Goal: Transaction & Acquisition: Purchase product/service

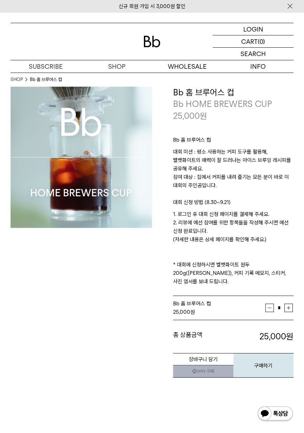
click at [0, 0] on p "로그인" at bounding box center [0, 0] width 0 height 0
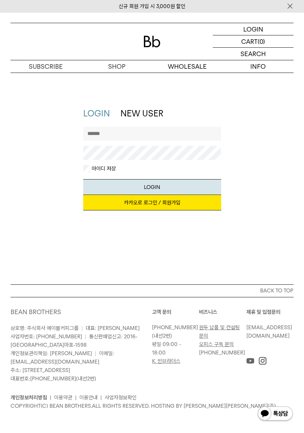
click at [146, 131] on input "text" at bounding box center [152, 134] width 138 height 14
type input "*"
click at [106, 133] on input "**********" at bounding box center [152, 134] width 138 height 14
click at [108, 133] on input "**********" at bounding box center [152, 134] width 138 height 14
click at [112, 132] on input "**********" at bounding box center [152, 134] width 138 height 14
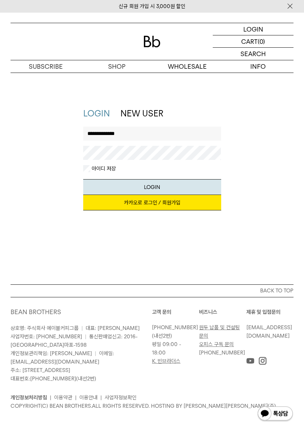
click at [143, 136] on input "**********" at bounding box center [152, 134] width 138 height 14
type input "**********"
click at [163, 187] on button "LOGIN" at bounding box center [152, 187] width 138 height 16
click at [196, 185] on button "LOGIN" at bounding box center [152, 187] width 138 height 16
click at [0, 0] on p "정보" at bounding box center [0, 0] width 0 height 0
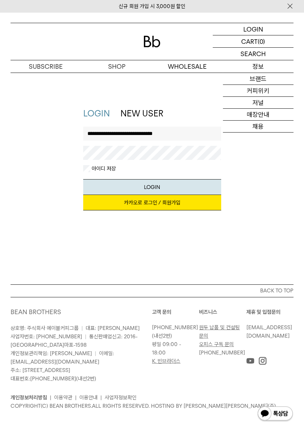
click at [0, 0] on p "로그인" at bounding box center [0, 0] width 0 height 0
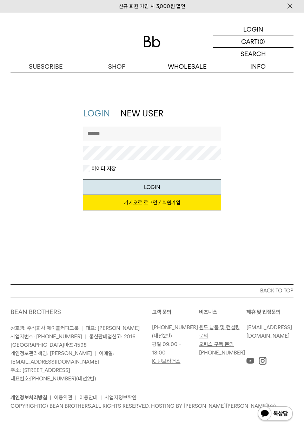
click at [156, 43] on img at bounding box center [151, 42] width 17 height 12
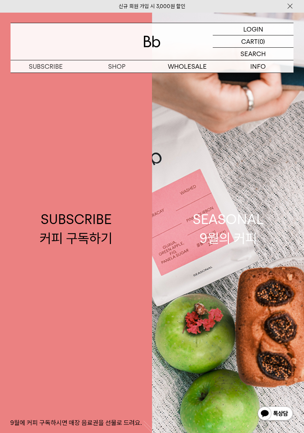
click at [262, 26] on div "LOGIN 로그인" at bounding box center [253, 29] width 81 height 12
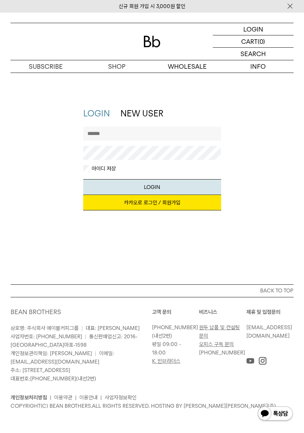
click at [149, 114] on link "NEW USER" at bounding box center [141, 113] width 43 height 10
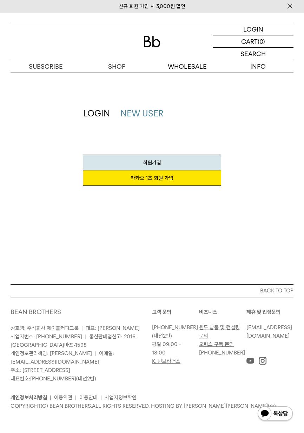
click at [105, 110] on link "LOGIN" at bounding box center [96, 113] width 27 height 10
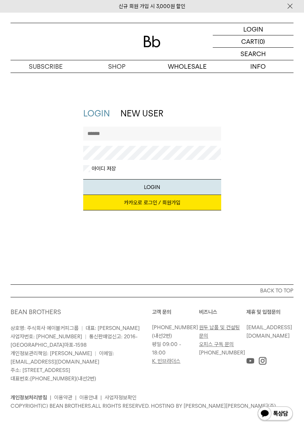
click at [194, 133] on input "text" at bounding box center [152, 134] width 138 height 14
click at [267, 127] on div "LOGIN NEW USER 지금 가입하시면 3,000원 쿠폰과 매월 회원 전용 커피 혜택을 드려요. 카카오로 로그인 / 회원가입 아이디로 로그…" at bounding box center [152, 163] width 290 height 110
click at [205, 0] on div "신규 회원 가입 시 3,000원 할인" at bounding box center [152, 6] width 304 height 12
click at [287, 6] on img at bounding box center [289, 5] width 7 height 7
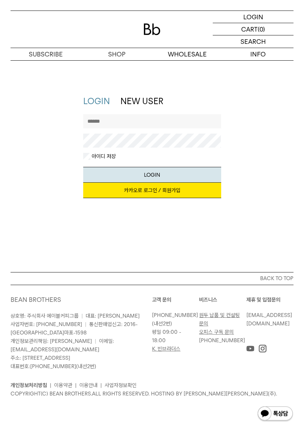
click at [151, 217] on div "LOGIN LOGIN NEW USER 지금 가입하시면 3,000원 쿠폰과 매월 회원 전용 커피 혜택을 드려요. 카카오로 로그인 / 회원가입 아…" at bounding box center [152, 166] width 304 height 212
click at [148, 222] on div "LOGIN LOGIN NEW USER 지금 가입하시면 3,000원 쿠폰과 매월 회원 전용 커피 혜택을 드려요. 카카오로 로그인 / 회원가입 아…" at bounding box center [152, 166] width 304 height 212
click at [136, 99] on link "NEW USER" at bounding box center [141, 101] width 43 height 10
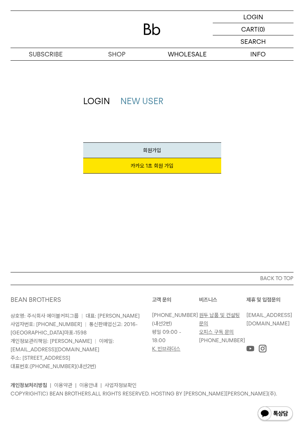
click at [85, 99] on link "LOGIN" at bounding box center [96, 101] width 27 height 10
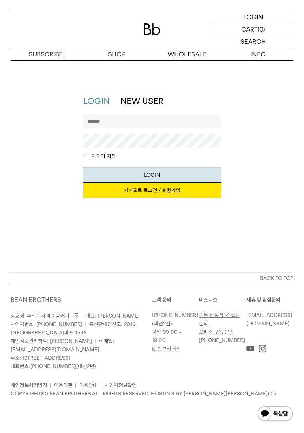
click at [116, 119] on input "text" at bounding box center [152, 121] width 138 height 14
click at [0, 0] on p "정보" at bounding box center [0, 0] width 0 height 0
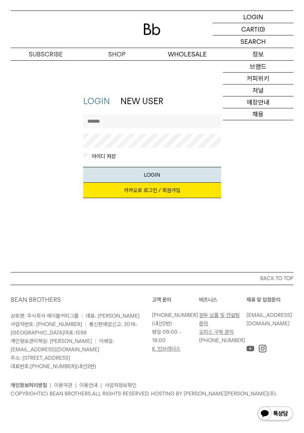
click at [197, 91] on div "LOGIN LOGIN NEW USER 지금 가입하시면 3,000원 쿠폰과 매월 회원 전용 커피 혜택을 드려요. 카카오로 로그인 / 회원가입 아…" at bounding box center [152, 166] width 304 height 212
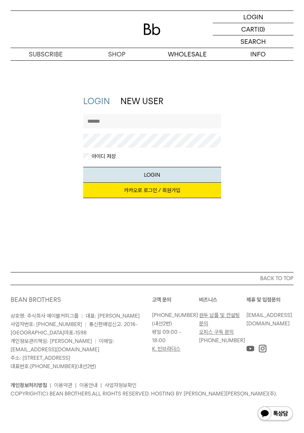
click at [0, 0] on p "숍" at bounding box center [0, 0] width 0 height 0
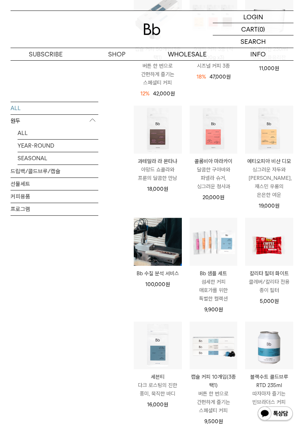
scroll to position [363, 0]
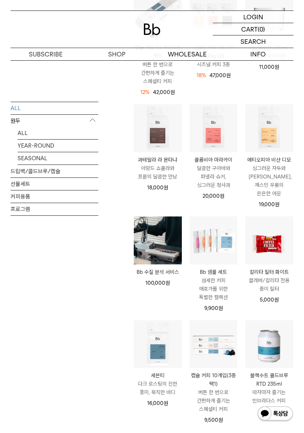
click at [66, 186] on link "선물세트" at bounding box center [55, 184] width 88 height 12
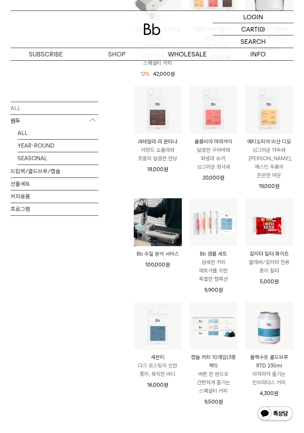
scroll to position [397, 0]
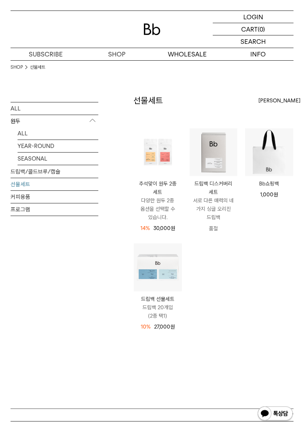
click at [65, 201] on link "커피용품" at bounding box center [55, 197] width 88 height 12
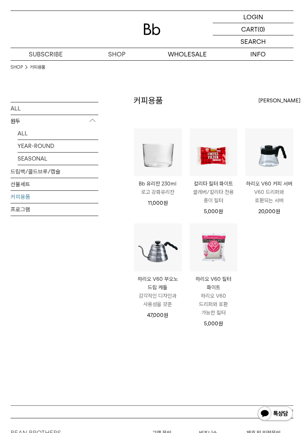
click at [0, 0] on p "숍" at bounding box center [0, 0] width 0 height 0
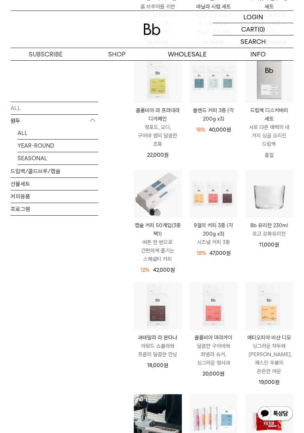
scroll to position [186, 0]
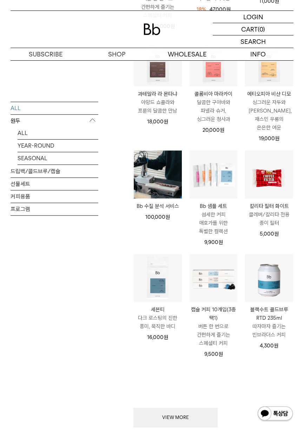
click at [60, 175] on link "드립백/콜드브루/캡슐" at bounding box center [55, 171] width 88 height 12
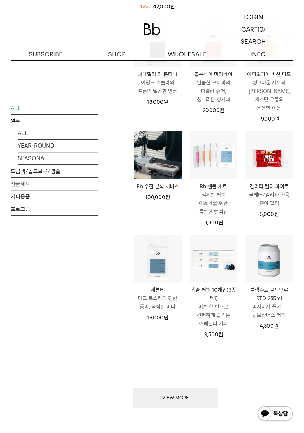
scroll to position [463, 0]
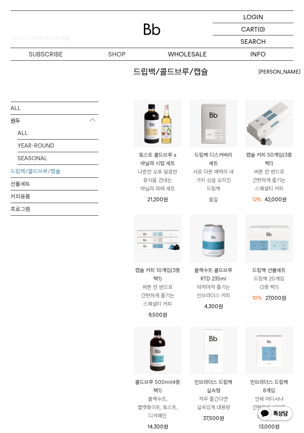
scroll to position [28, 0]
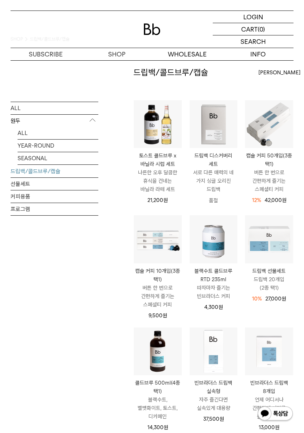
click at [36, 186] on link "선물세트" at bounding box center [55, 184] width 88 height 12
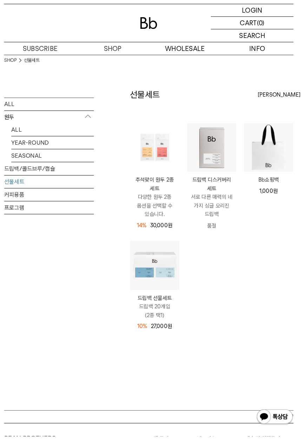
scroll to position [1, 0]
